Goal: Transaction & Acquisition: Purchase product/service

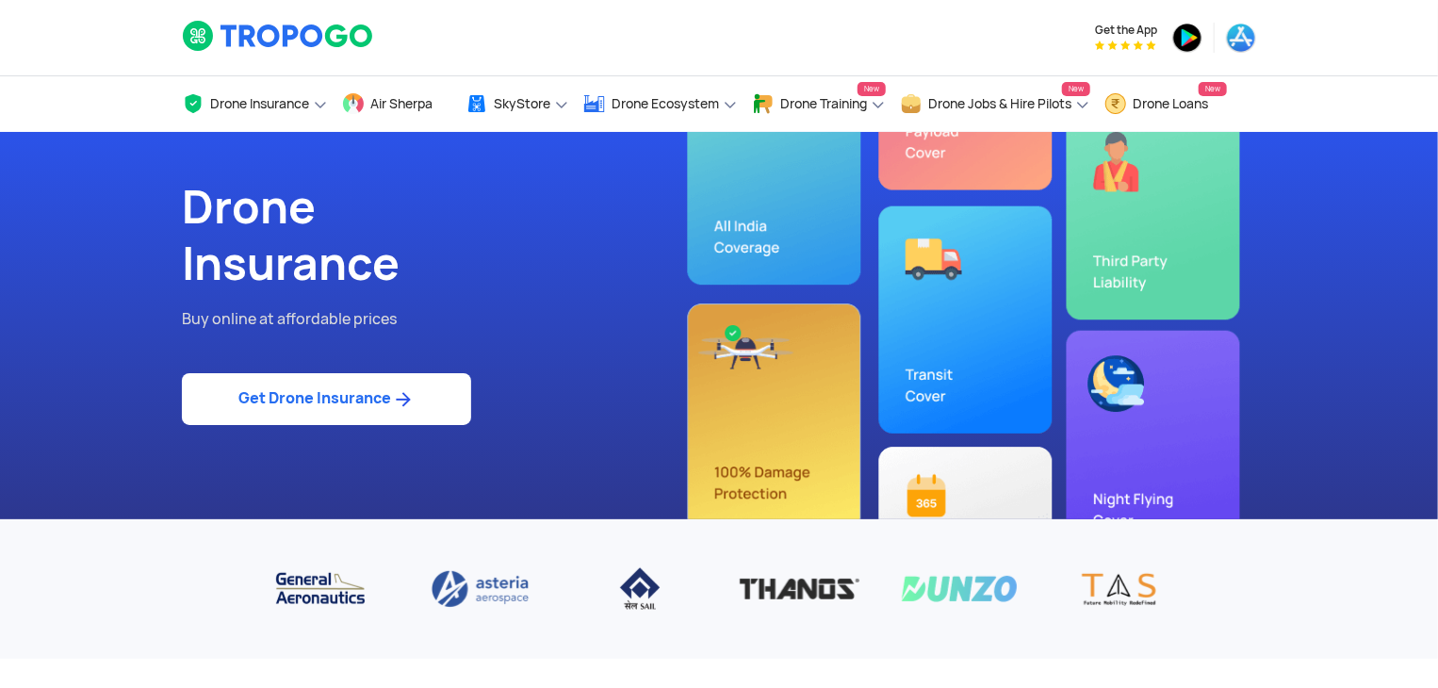
click at [421, 404] on link "Get Drone Insurance" at bounding box center [326, 399] width 289 height 52
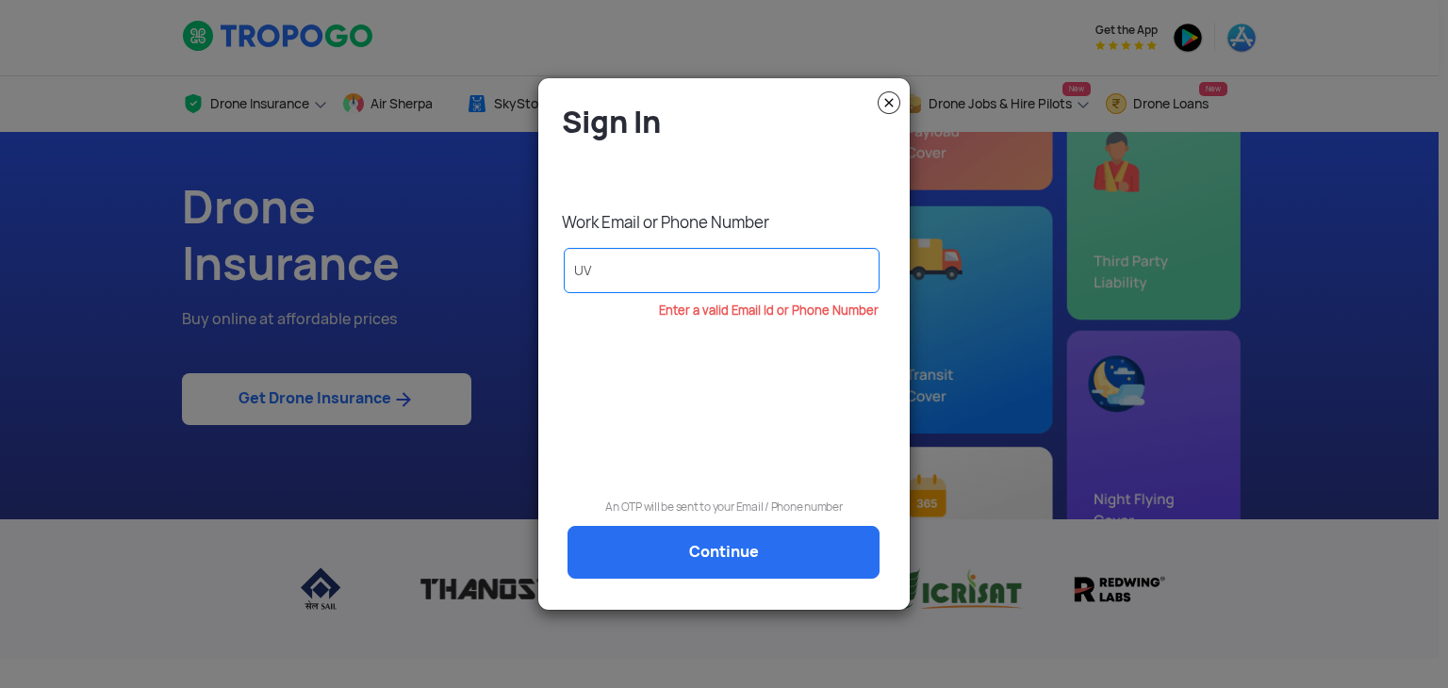
type input "U"
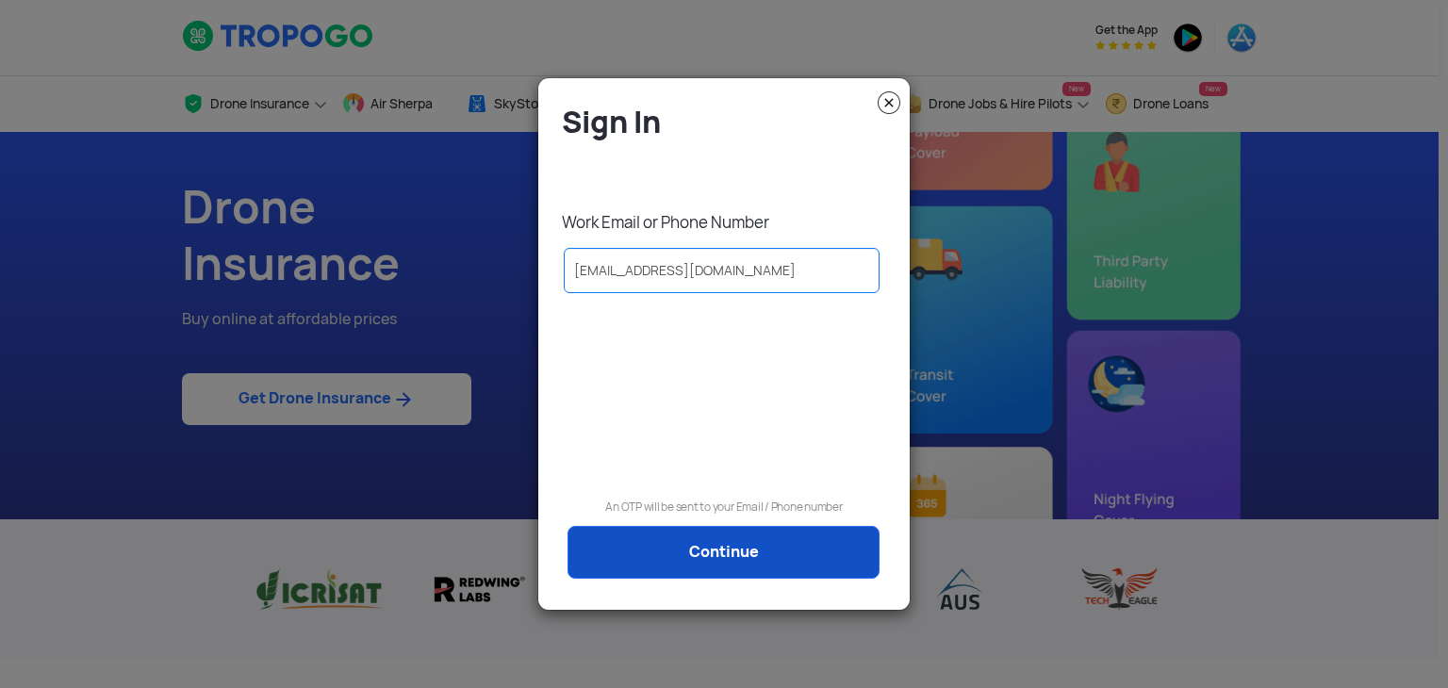
type input "[EMAIL_ADDRESS][DOMAIN_NAME]"
click at [659, 549] on link "Continue" at bounding box center [723, 552] width 312 height 53
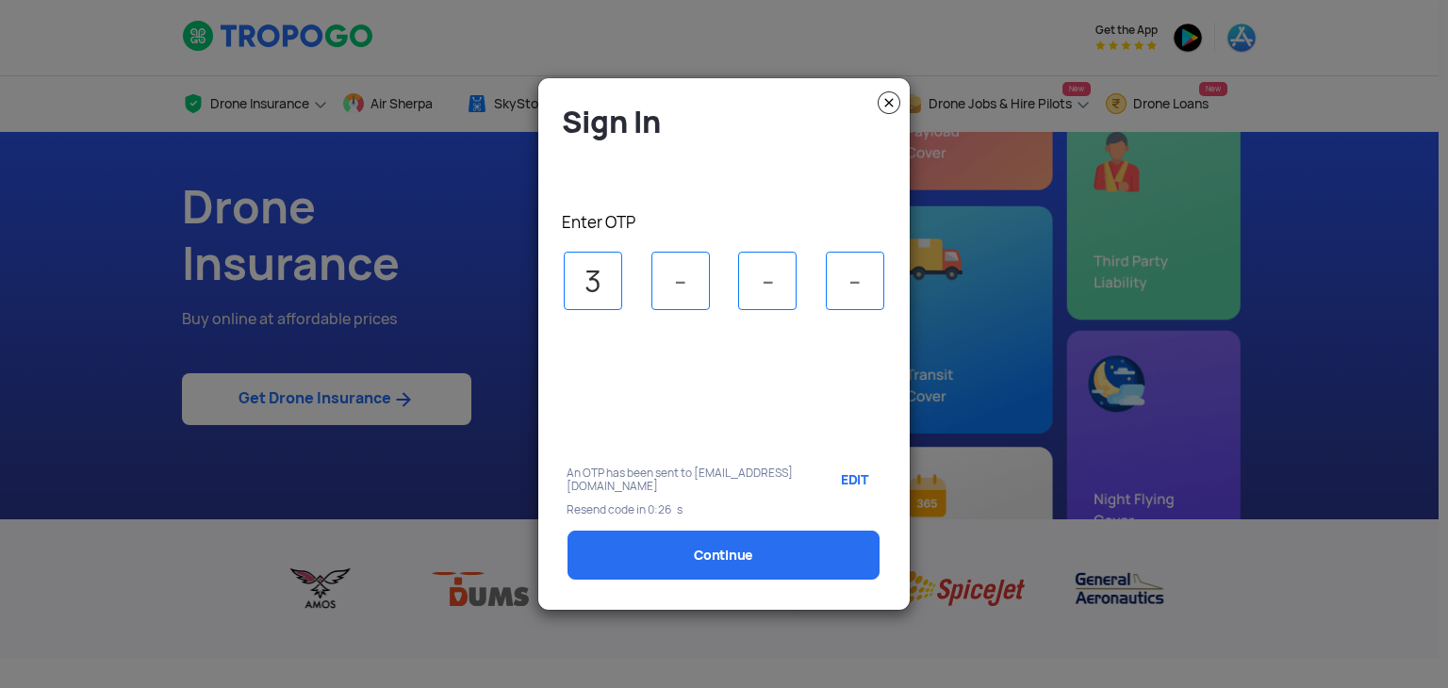
type input "3"
type input "1"
type input "0"
type input "4"
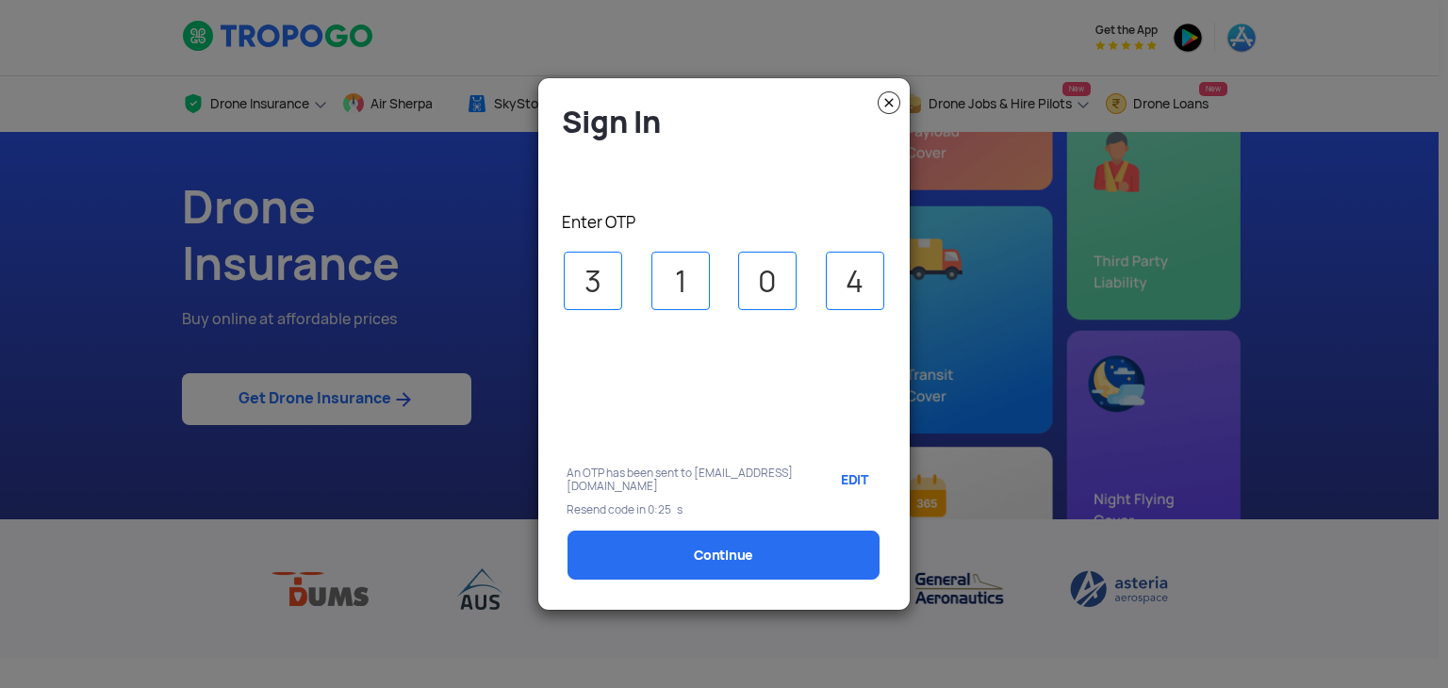
select select "1000000"
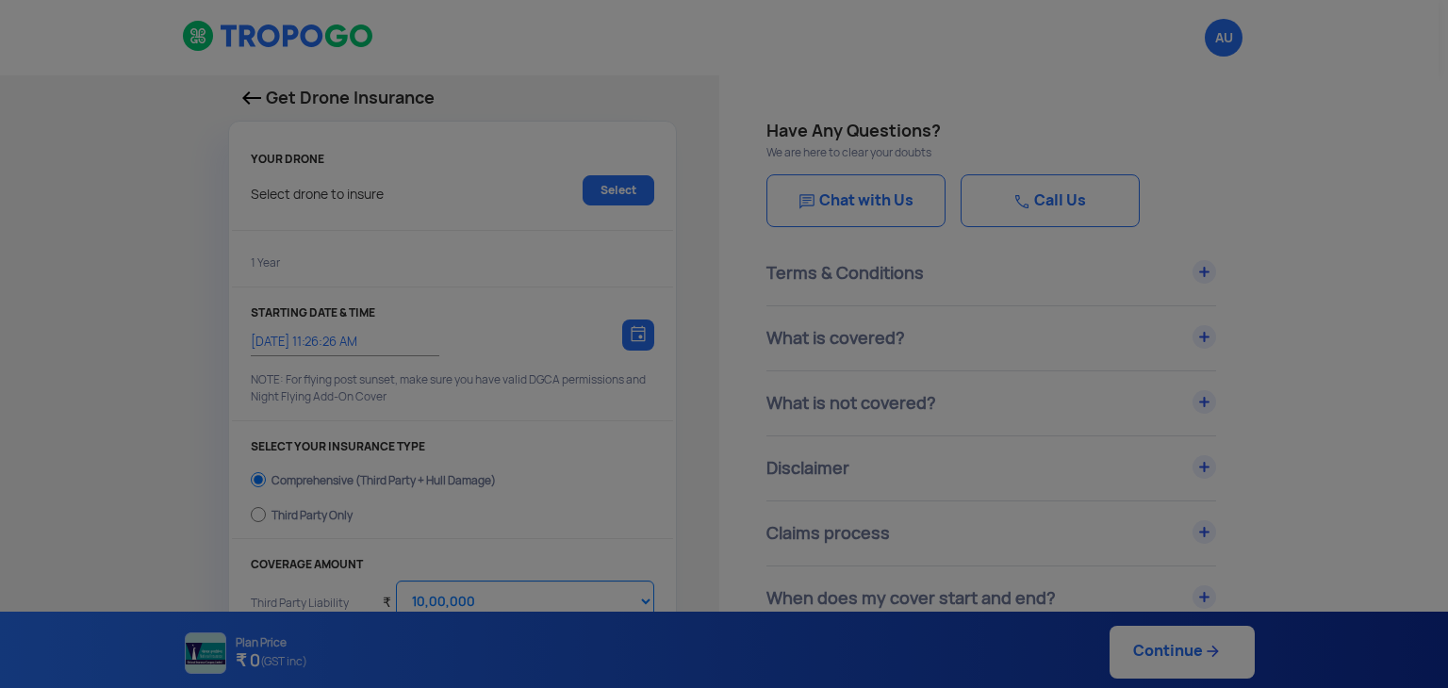
type input "[DATE] 11:36:00 AM"
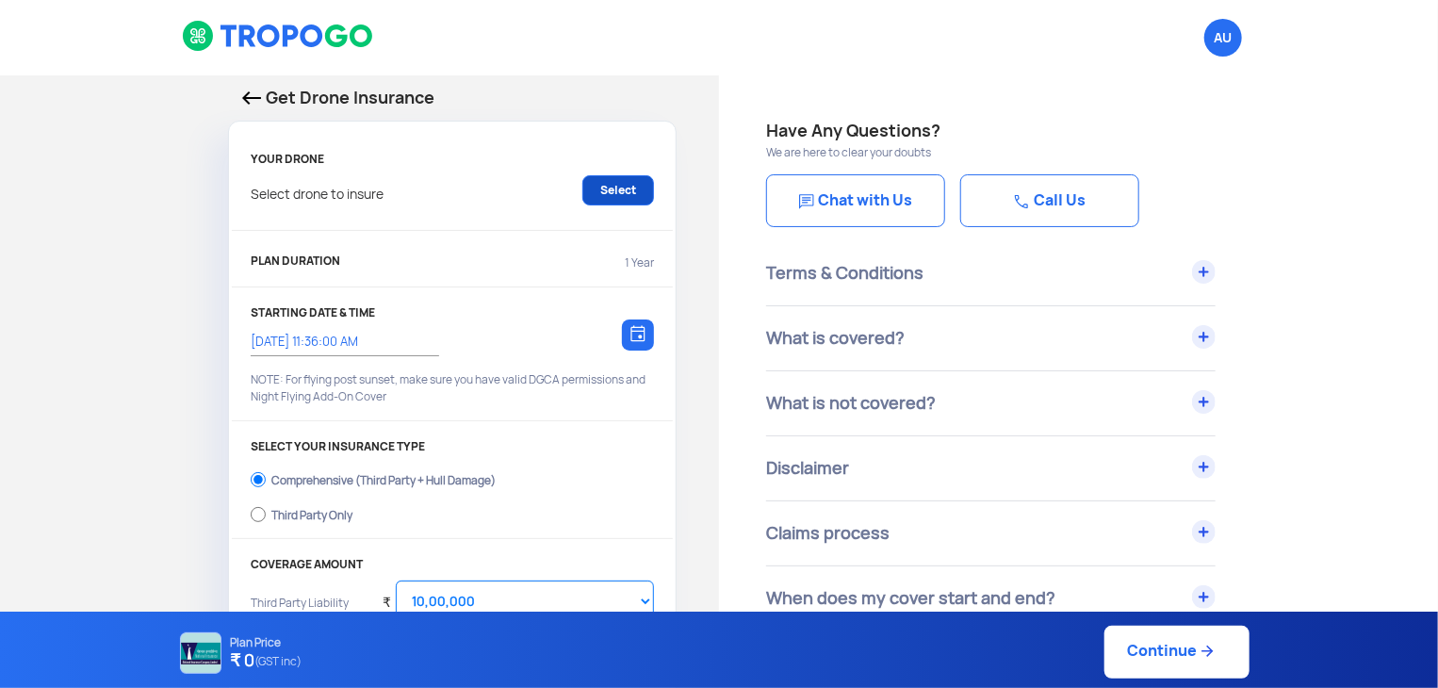
click at [625, 184] on link "Select" at bounding box center [618, 190] width 72 height 30
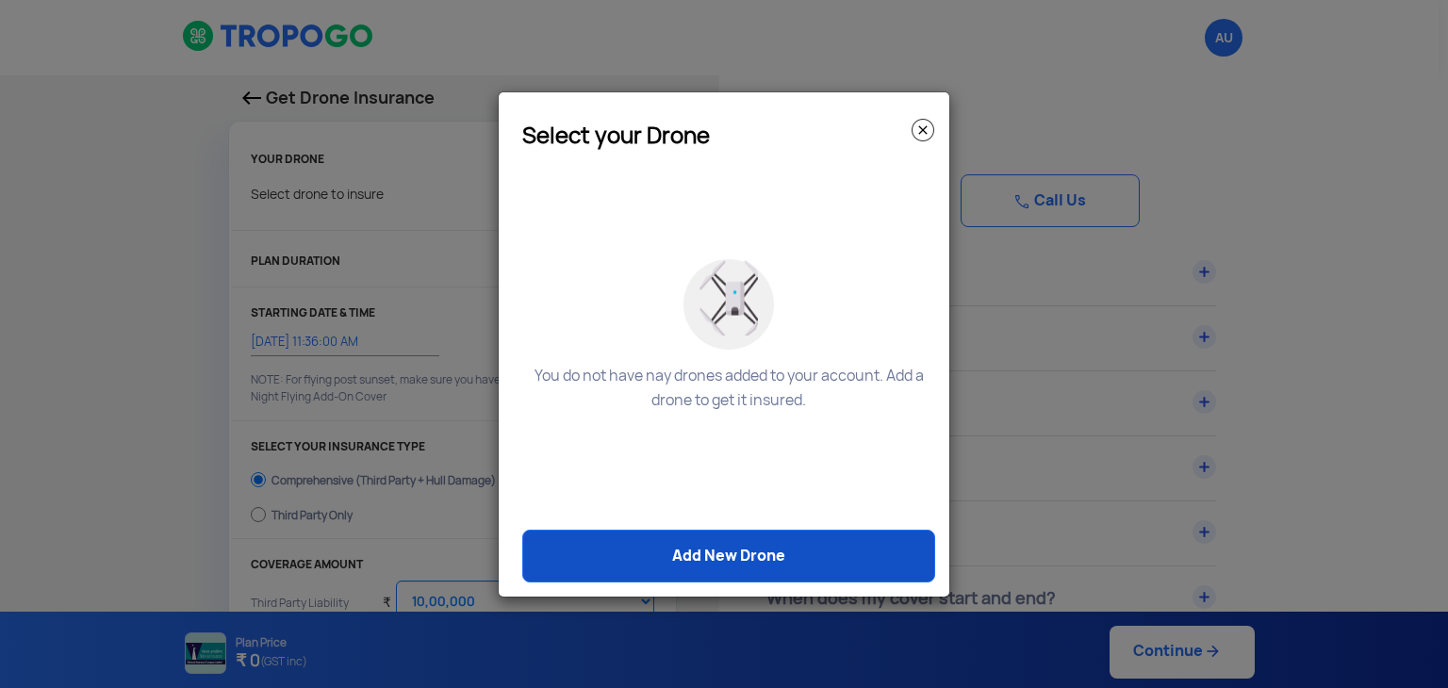
click at [743, 546] on link "Add New Drone" at bounding box center [728, 556] width 413 height 53
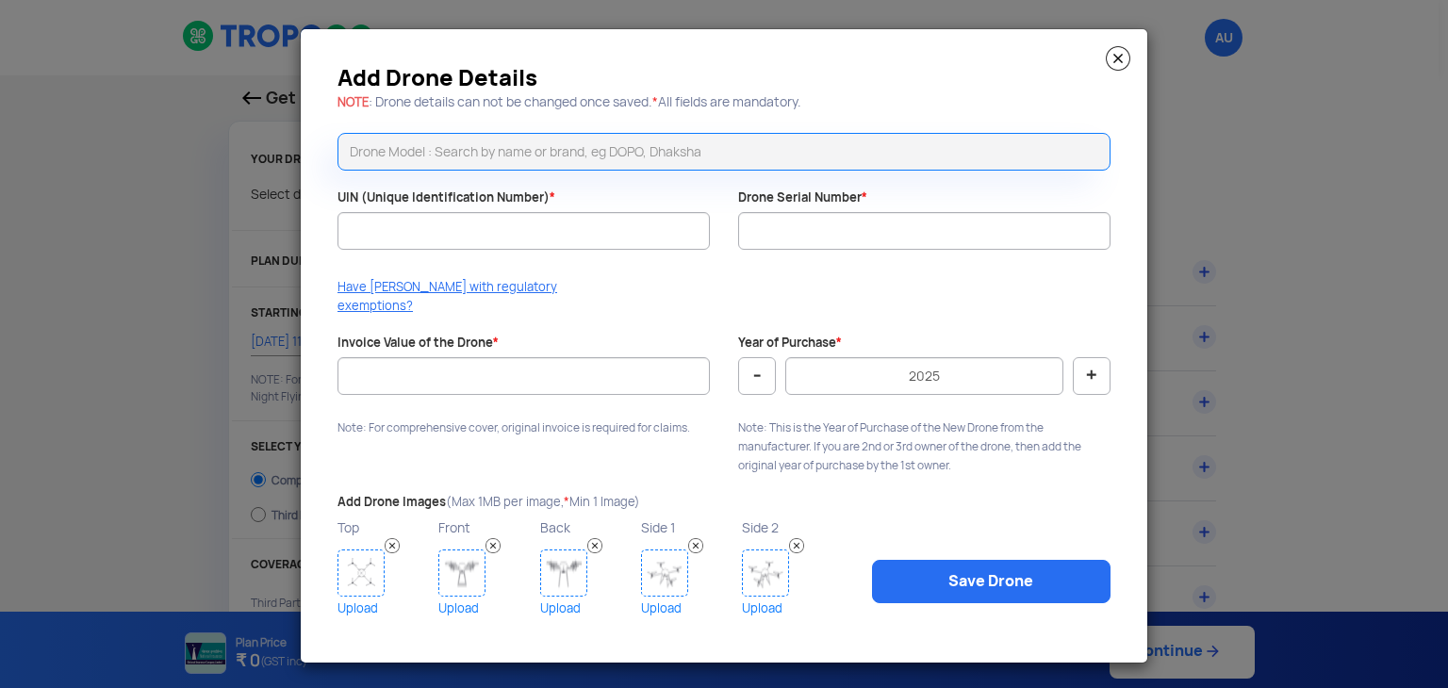
click at [1117, 57] on img at bounding box center [1118, 58] width 25 height 25
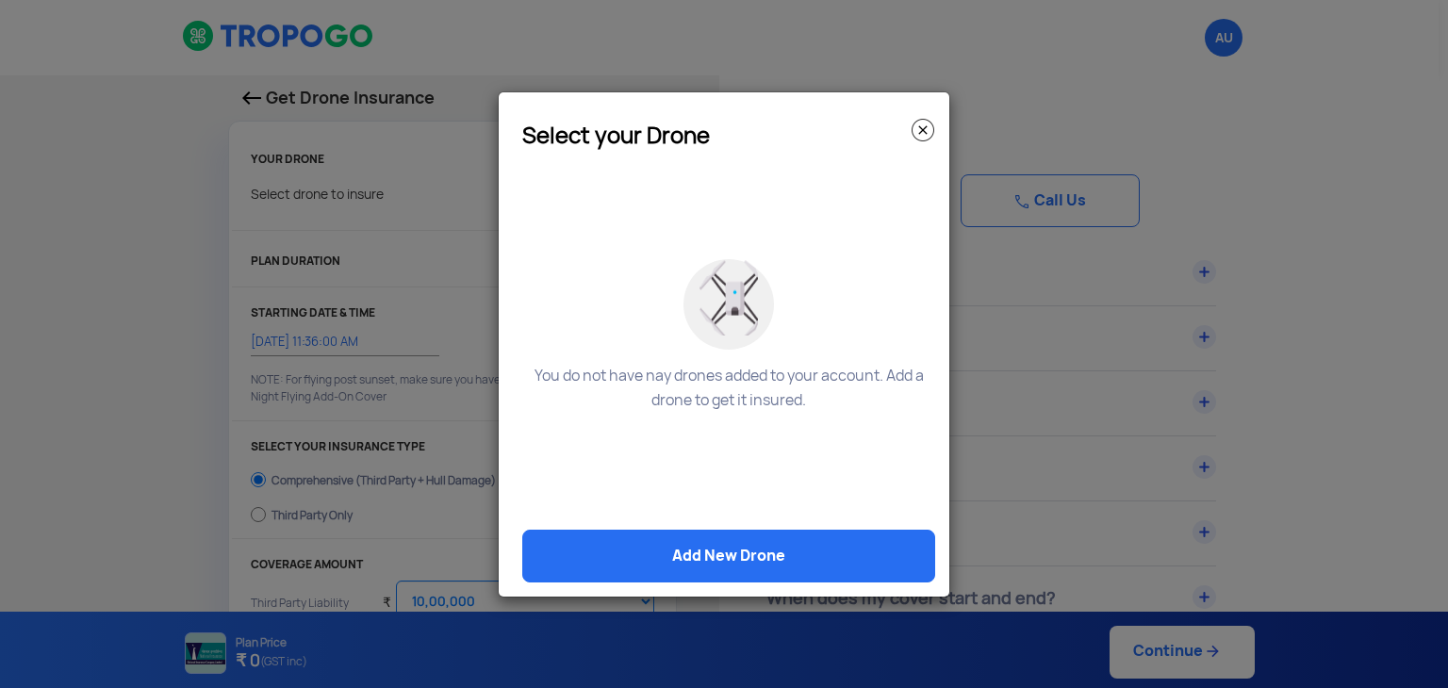
click at [928, 131] on img at bounding box center [922, 130] width 23 height 23
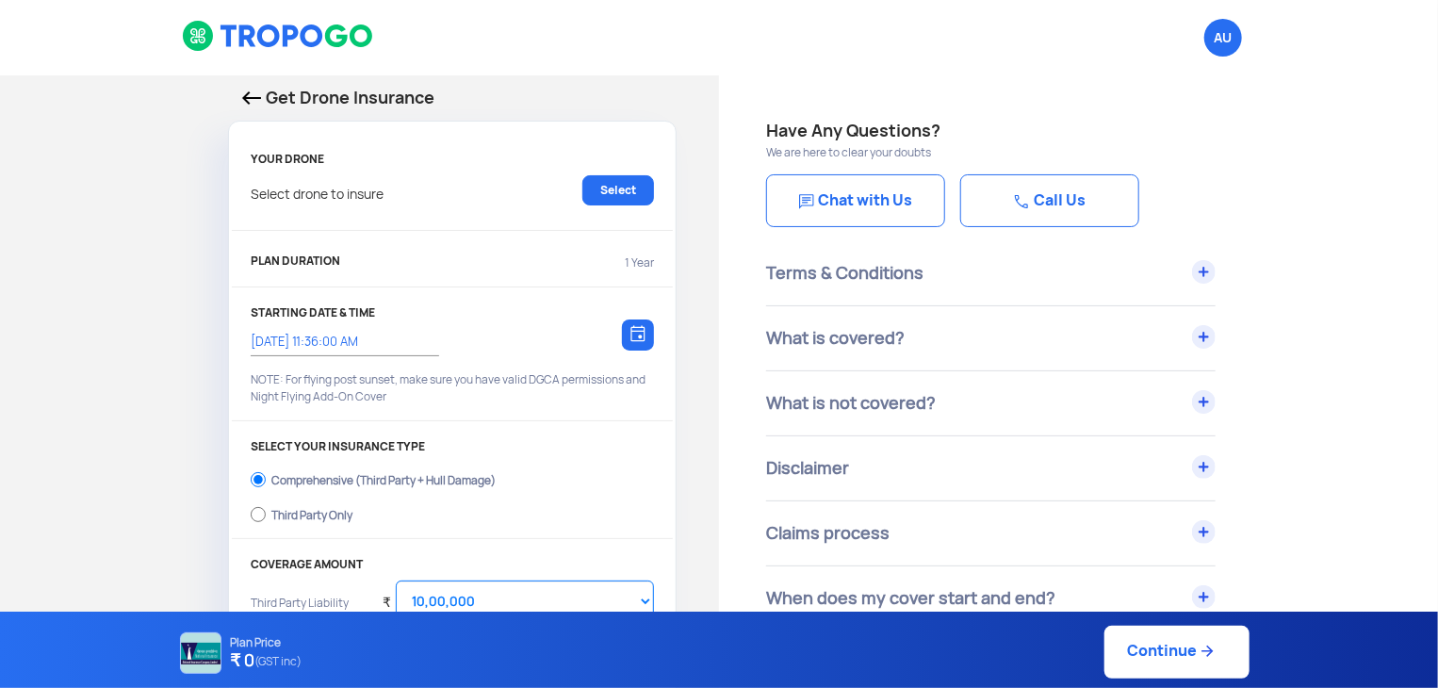
click at [844, 188] on link "Chat with Us" at bounding box center [855, 200] width 179 height 53
